Goal: Navigation & Orientation: Find specific page/section

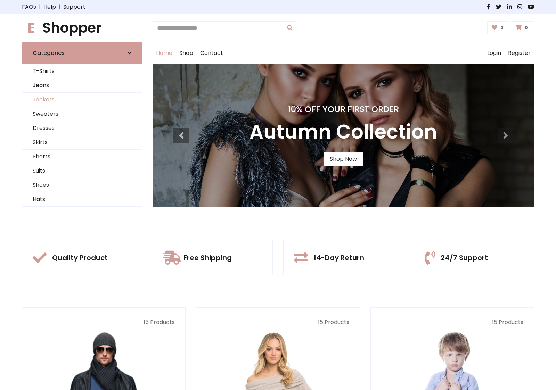
click at [82, 100] on link "Jackets" at bounding box center [81, 100] width 119 height 14
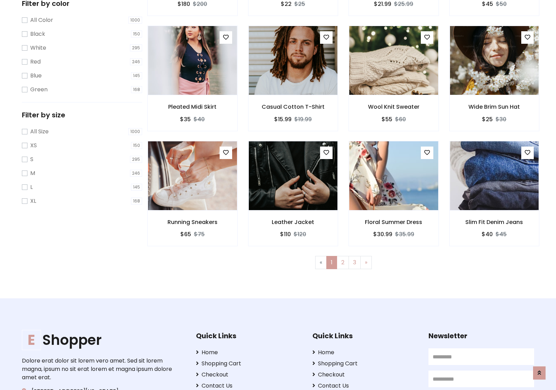
scroll to position [314, 0]
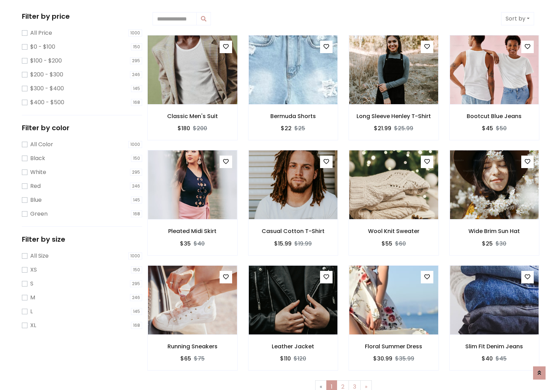
scroll to position [0, 0]
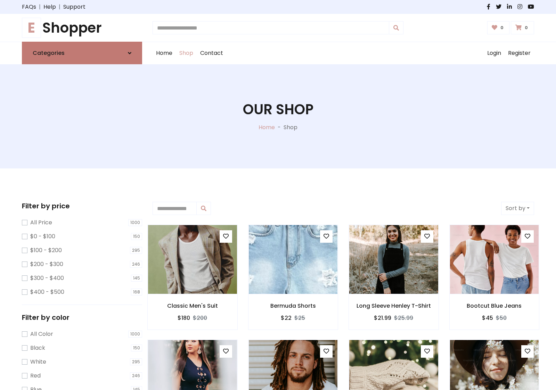
click at [82, 53] on link "Categories" at bounding box center [82, 53] width 120 height 23
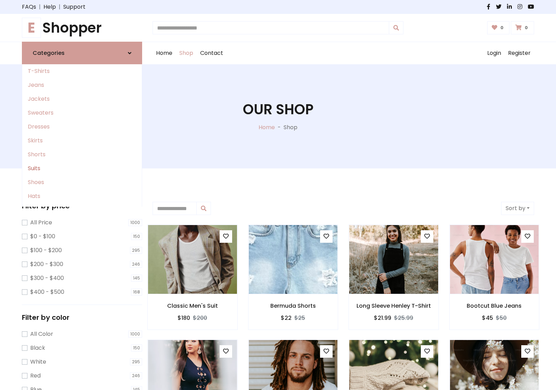
click at [82, 168] on link "Suits" at bounding box center [81, 168] width 119 height 14
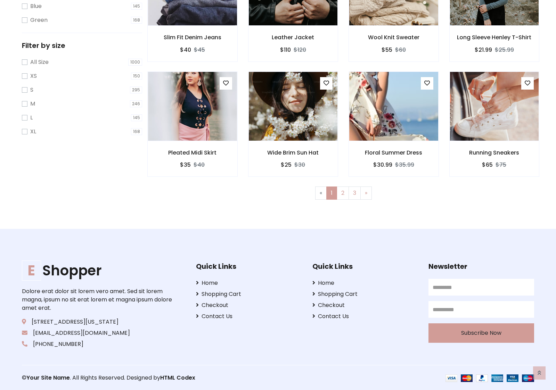
scroll to position [383, 0]
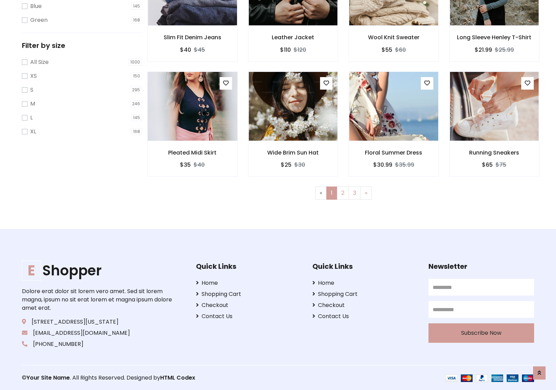
click at [192, 106] on img at bounding box center [192, 106] width 107 height 167
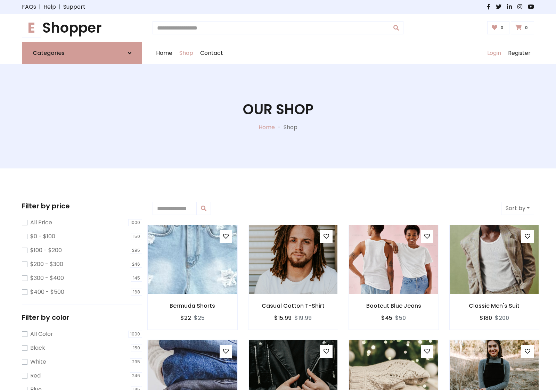
click at [493, 53] on link "Login" at bounding box center [493, 53] width 21 height 22
click at [130, 53] on icon at bounding box center [129, 53] width 3 height 6
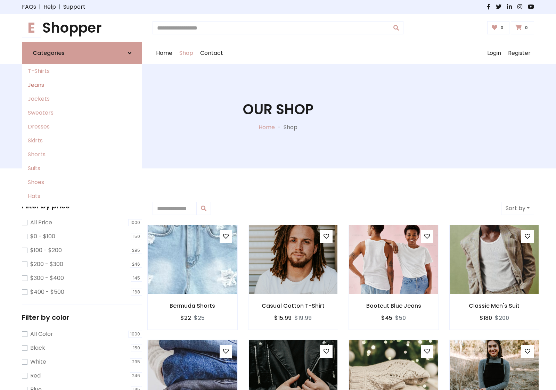
click at [82, 85] on link "Jeans" at bounding box center [81, 85] width 119 height 14
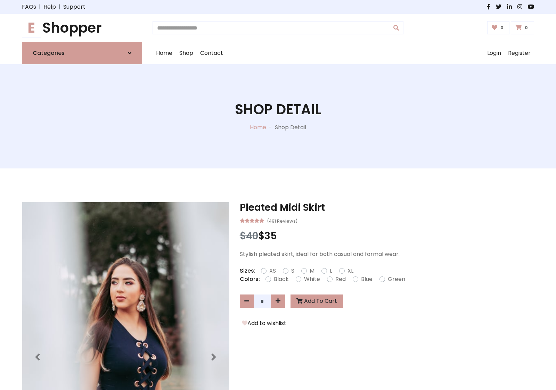
scroll to position [596, 0]
